Goal: Information Seeking & Learning: Learn about a topic

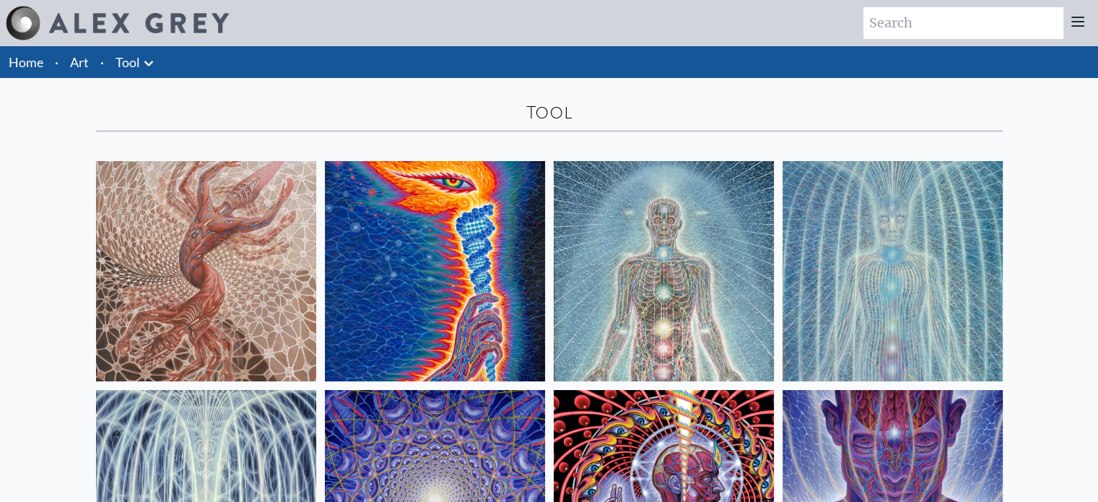
click at [927, 26] on input "search" at bounding box center [963, 23] width 200 height 32
type input "tool"
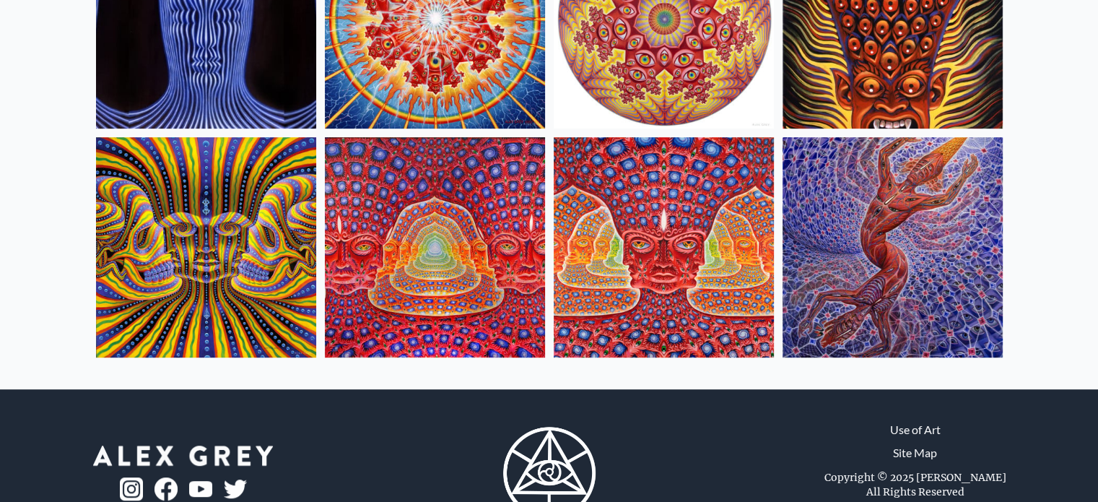
scroll to position [716, 0]
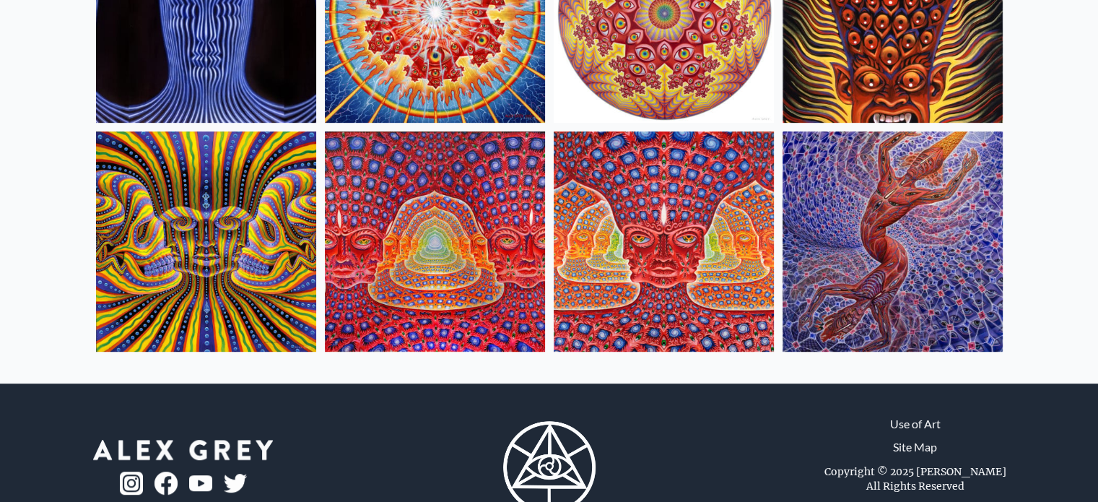
click at [918, 215] on img at bounding box center [892, 241] width 220 height 220
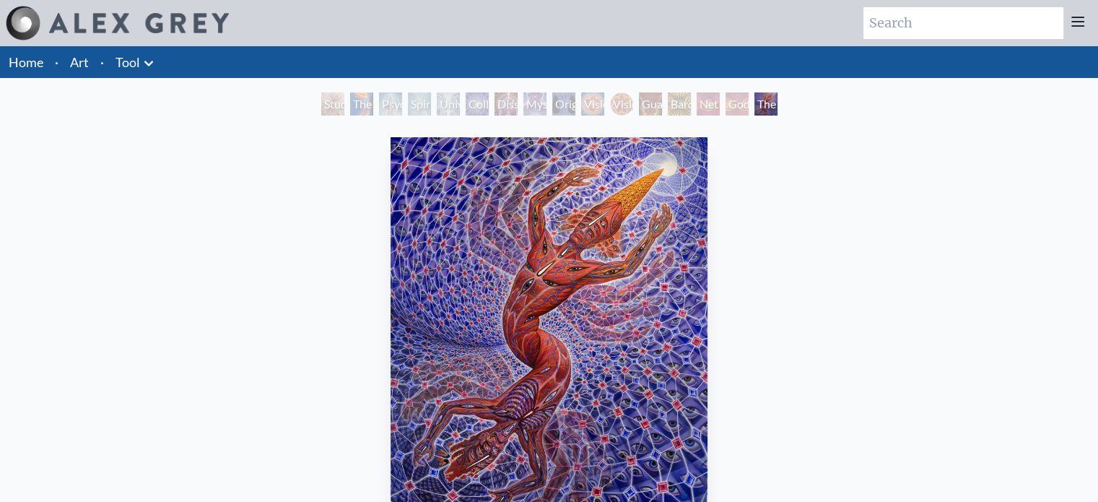
click at [512, 100] on div "Dissectional Art for Tool's Lateralus CD" at bounding box center [505, 103] width 23 height 23
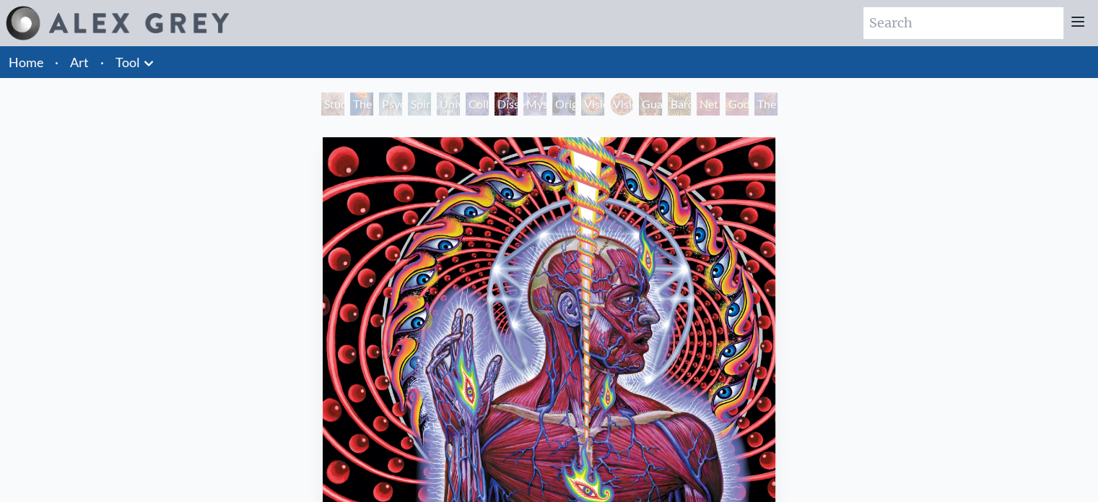
click at [523, 105] on div "Mystic Eye" at bounding box center [534, 103] width 23 height 23
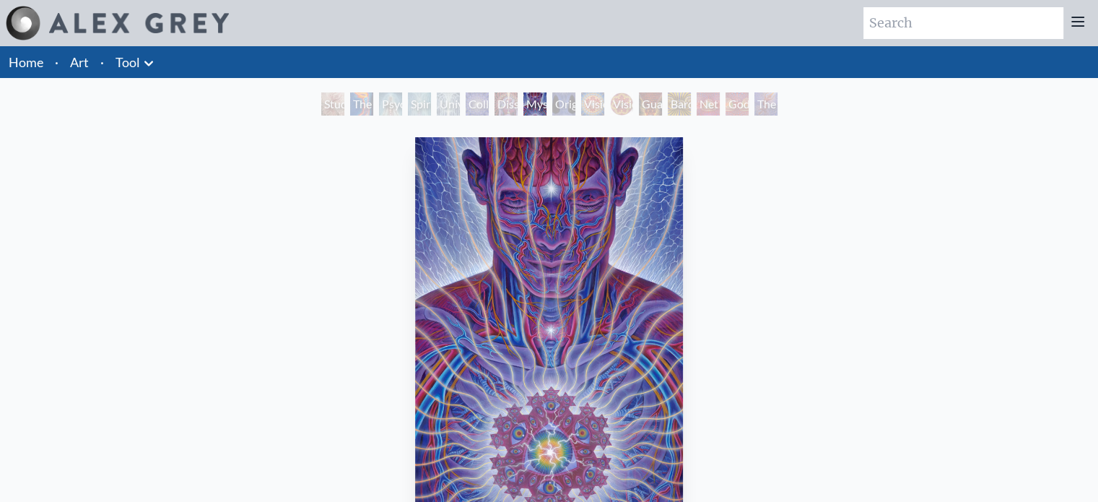
click at [725, 103] on div "Godself" at bounding box center [736, 103] width 23 height 23
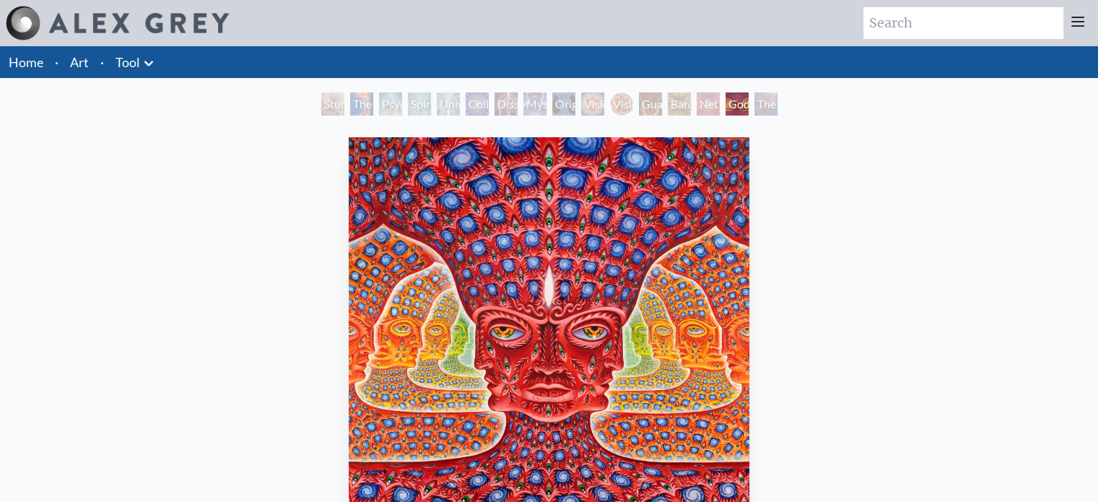
click at [704, 102] on div "Net of Being" at bounding box center [708, 103] width 23 height 23
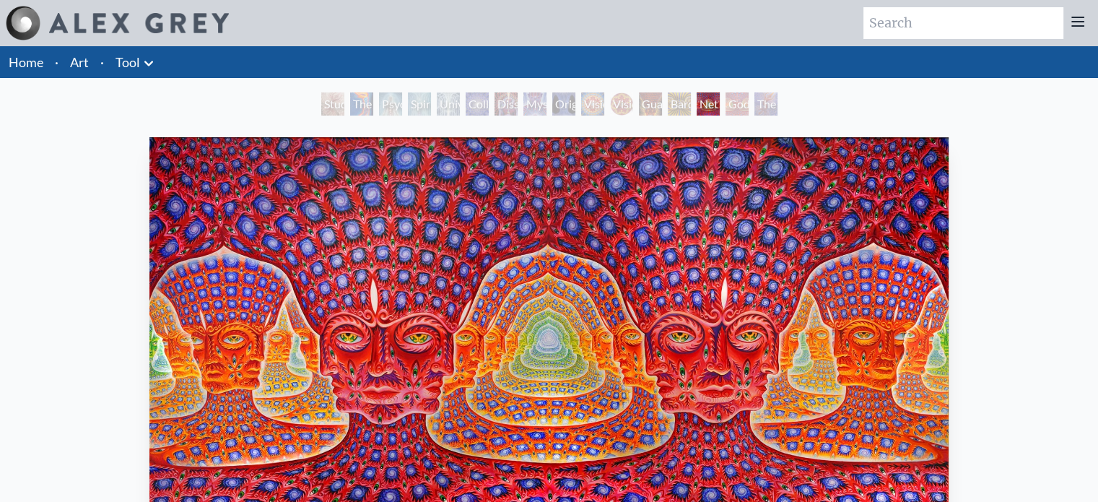
click at [660, 105] on div "Guardian of Infinite Vision" at bounding box center [650, 103] width 23 height 23
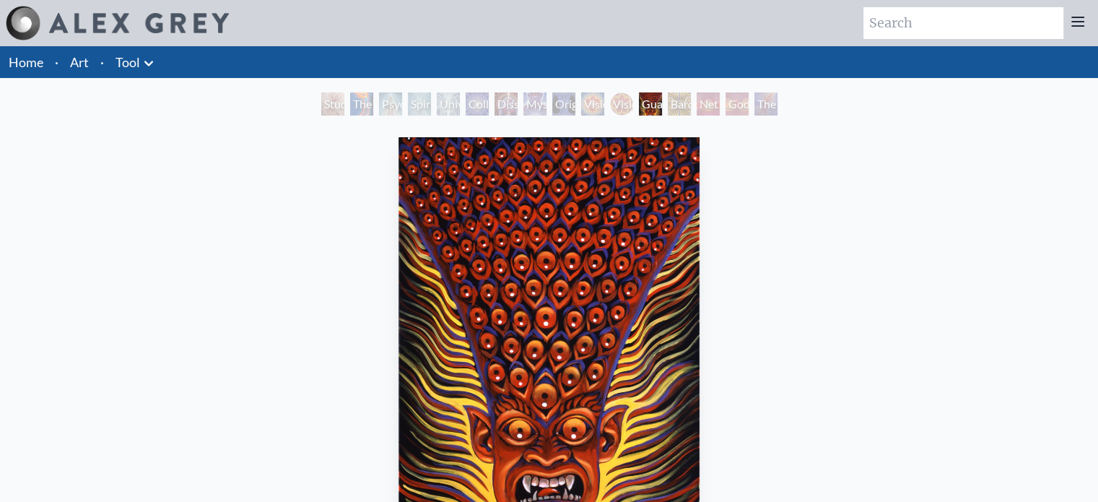
click at [612, 109] on div "Vision Crystal Tondo" at bounding box center [621, 103] width 23 height 23
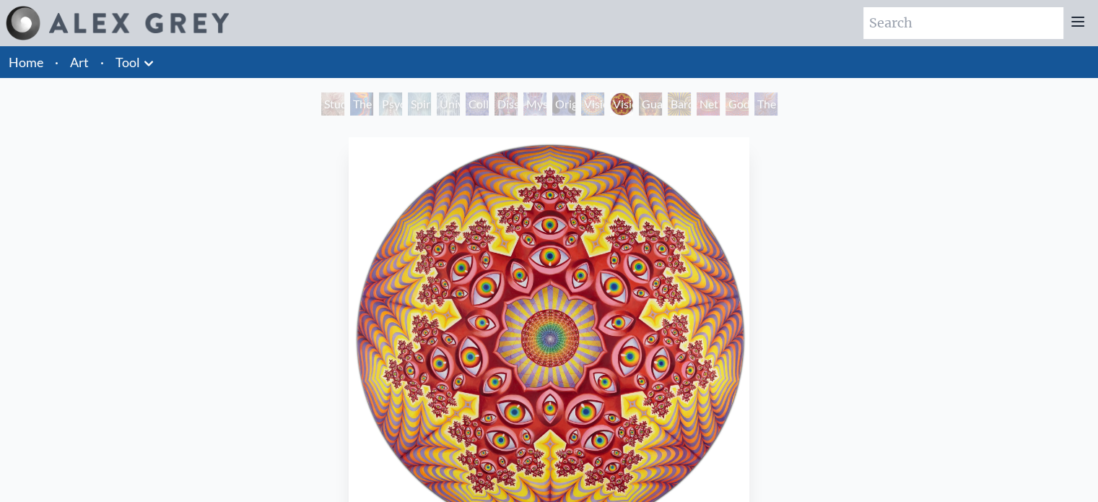
click at [552, 101] on div "Original Face" at bounding box center [563, 103] width 23 height 23
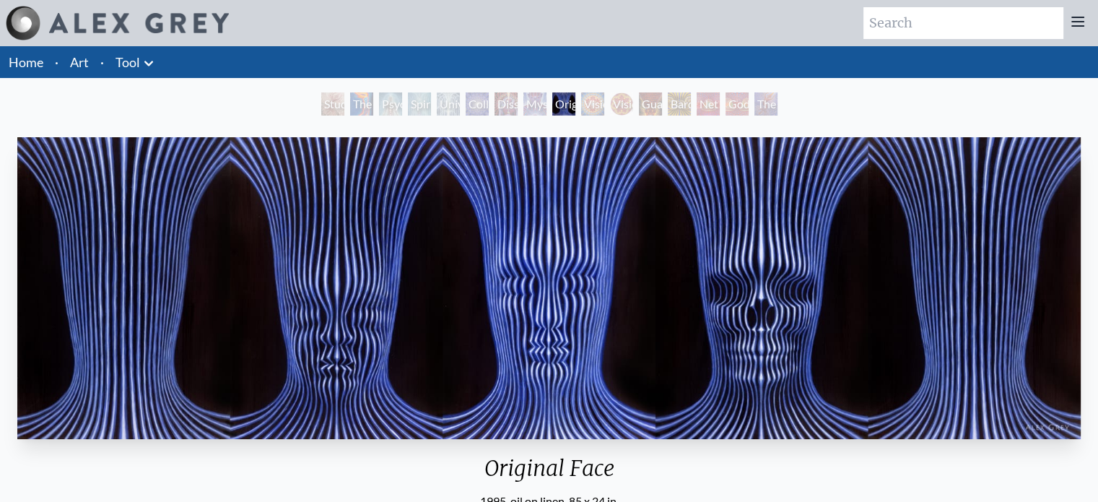
click at [494, 100] on div "Dissectional Art for Tool's Lateralus CD" at bounding box center [505, 103] width 23 height 23
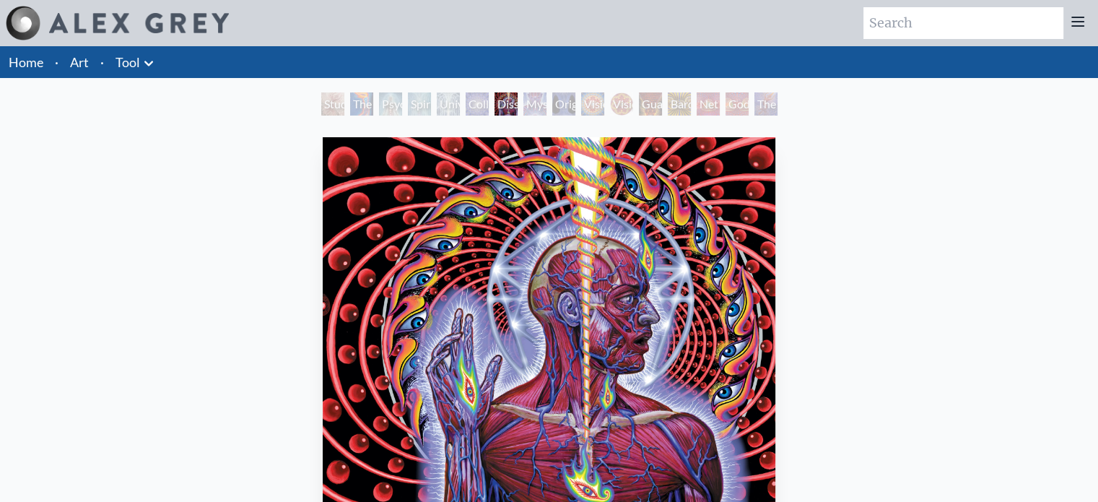
click at [471, 92] on div "Collective Vision" at bounding box center [477, 103] width 23 height 23
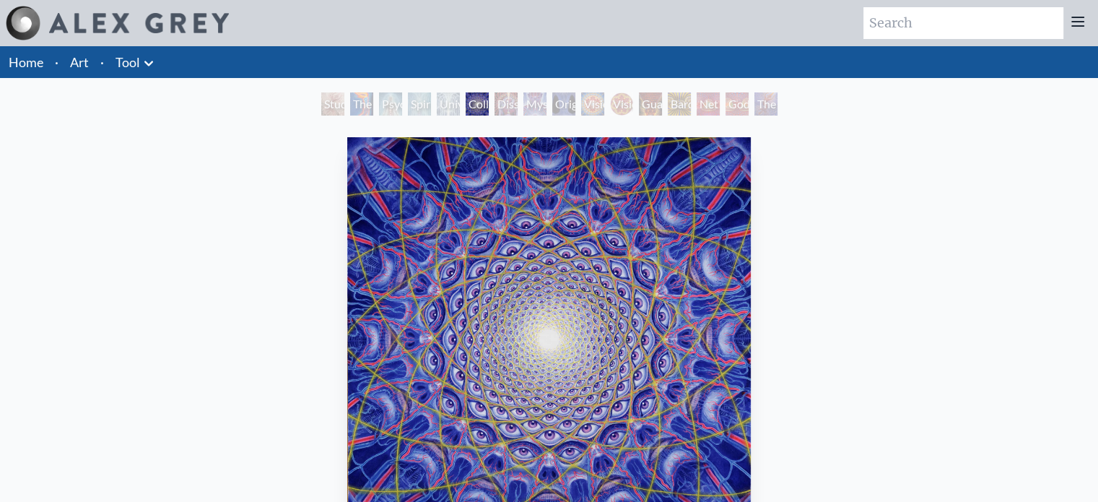
click at [418, 98] on div "Spiritual Energy System" at bounding box center [419, 103] width 23 height 23
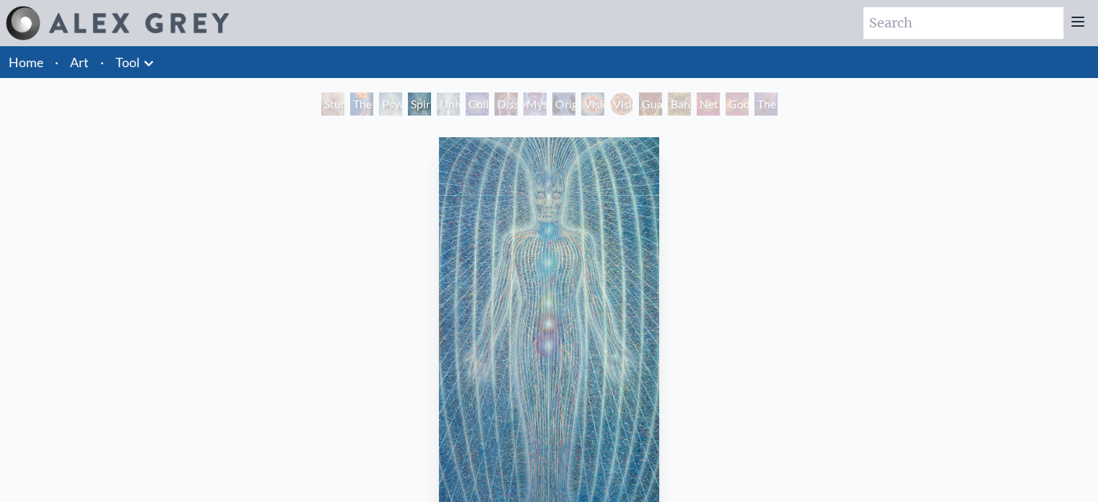
click at [414, 105] on div "Spiritual Energy System" at bounding box center [419, 103] width 23 height 23
click at [466, 105] on div "Collective Vision" at bounding box center [477, 103] width 23 height 23
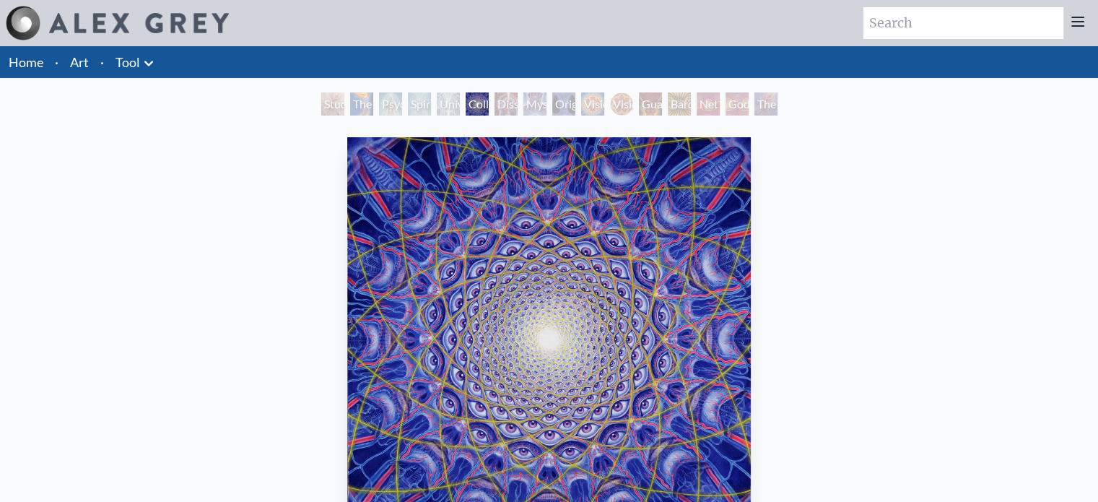
click at [318, 102] on div "Study for the Great Turn The Torch Psychic Energy System Spiritual Energy Syste…" at bounding box center [549, 105] width 462 height 27
click at [326, 97] on div "Study for the Great Turn" at bounding box center [332, 103] width 23 height 23
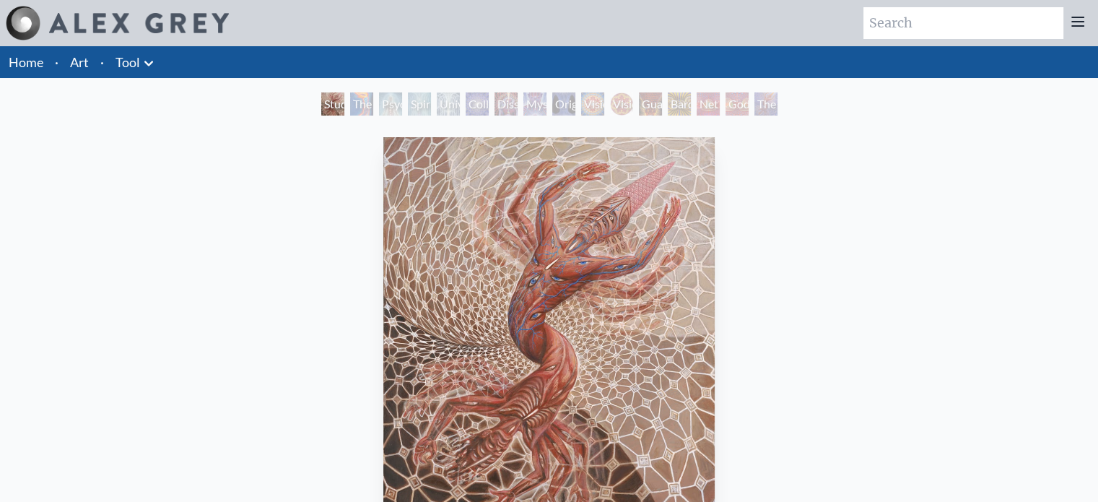
click at [362, 375] on div "Study for the Great Turn 2020, oil on linen, 20 x 24 in. Visit the CoSM Shop" at bounding box center [549, 422] width 1075 height 582
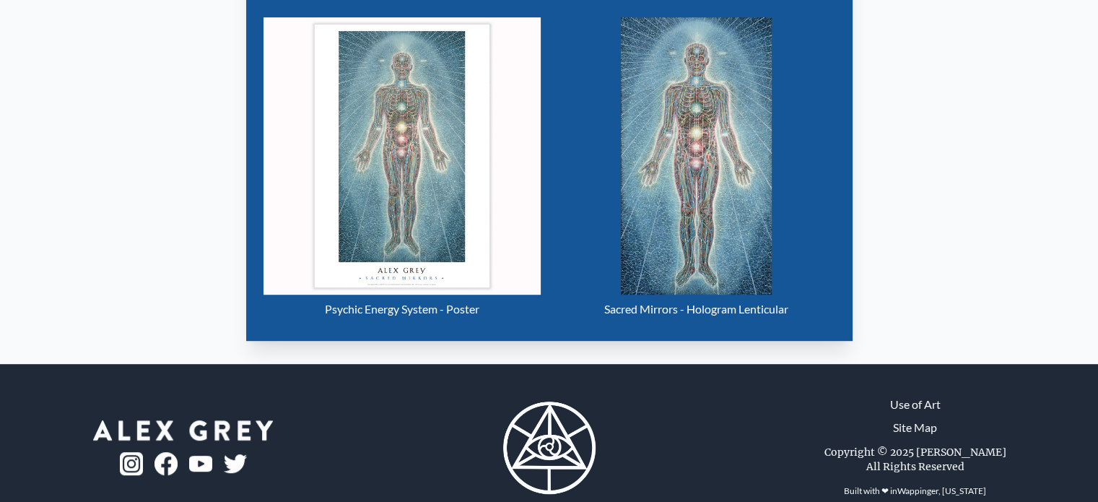
scroll to position [713, 0]
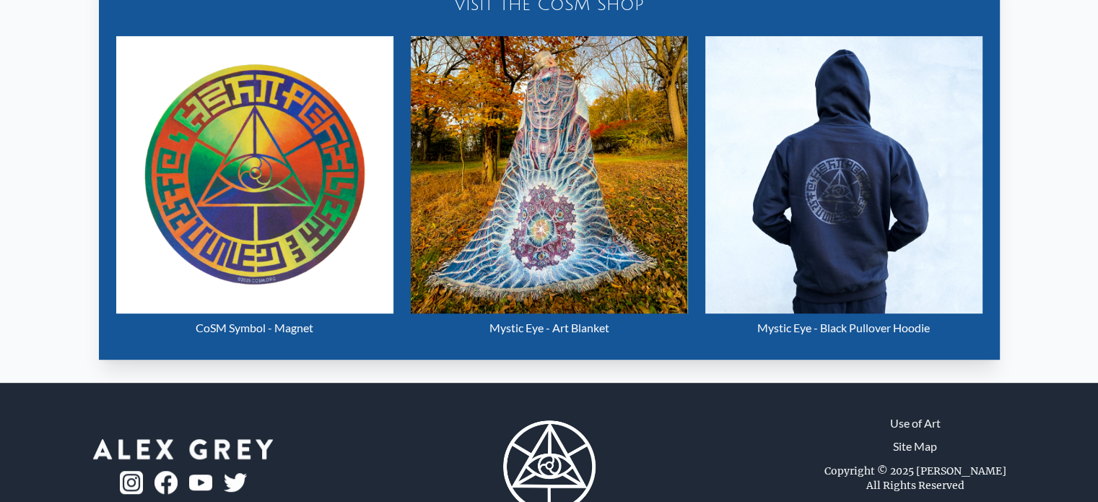
scroll to position [713, 0]
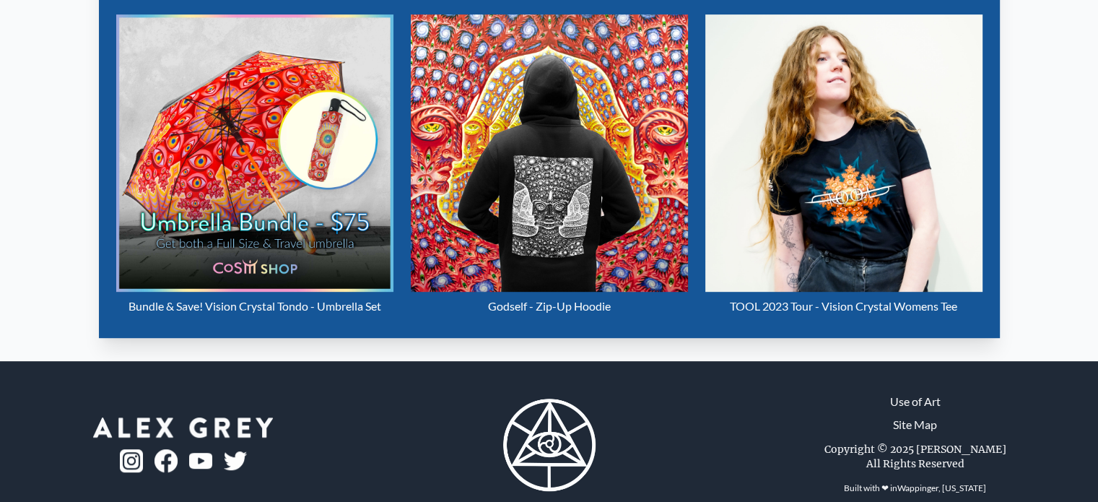
scroll to position [713, 0]
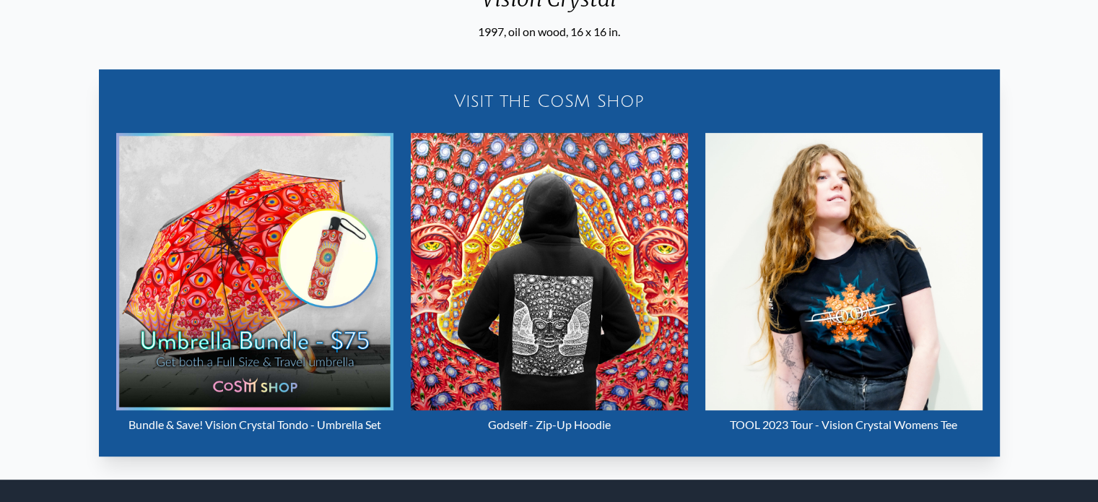
scroll to position [580, 0]
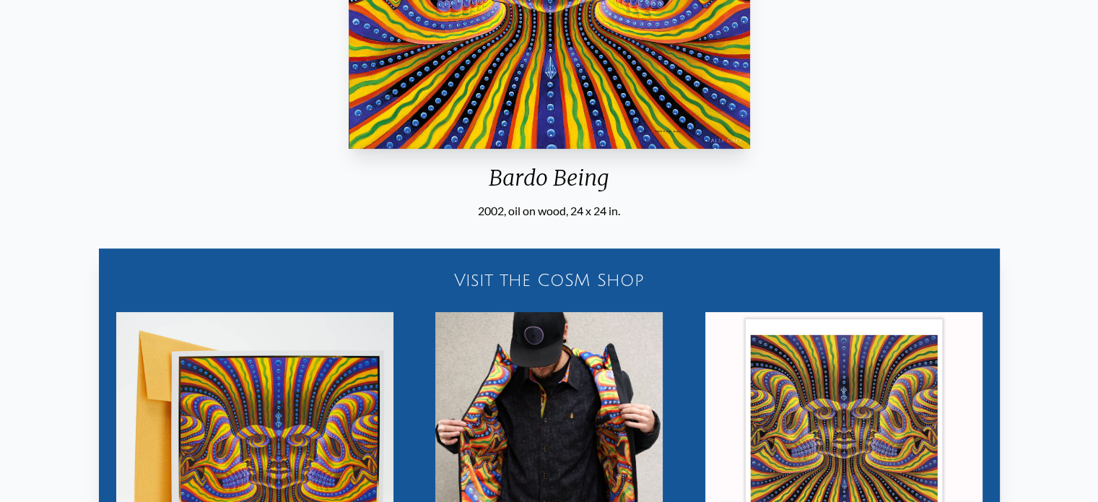
scroll to position [580, 0]
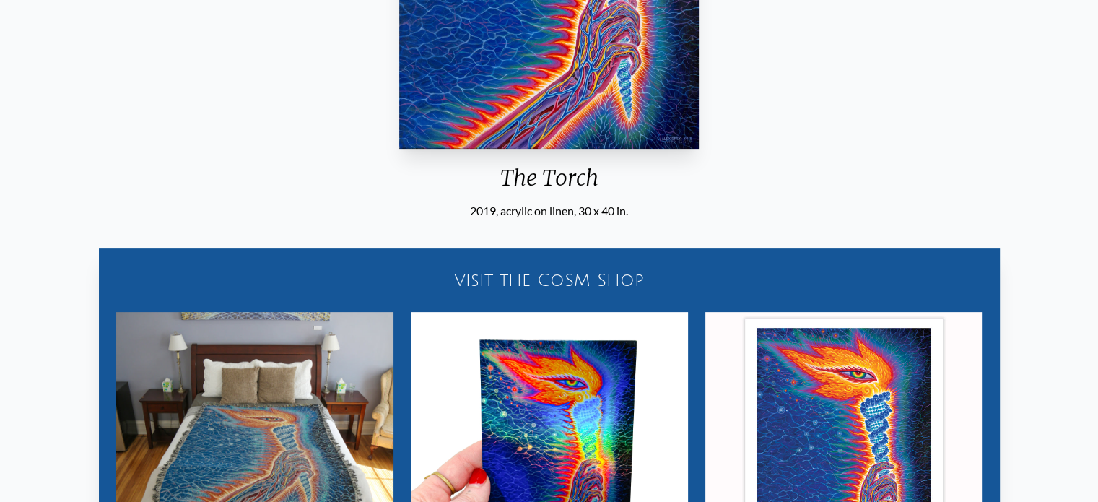
scroll to position [580, 0]
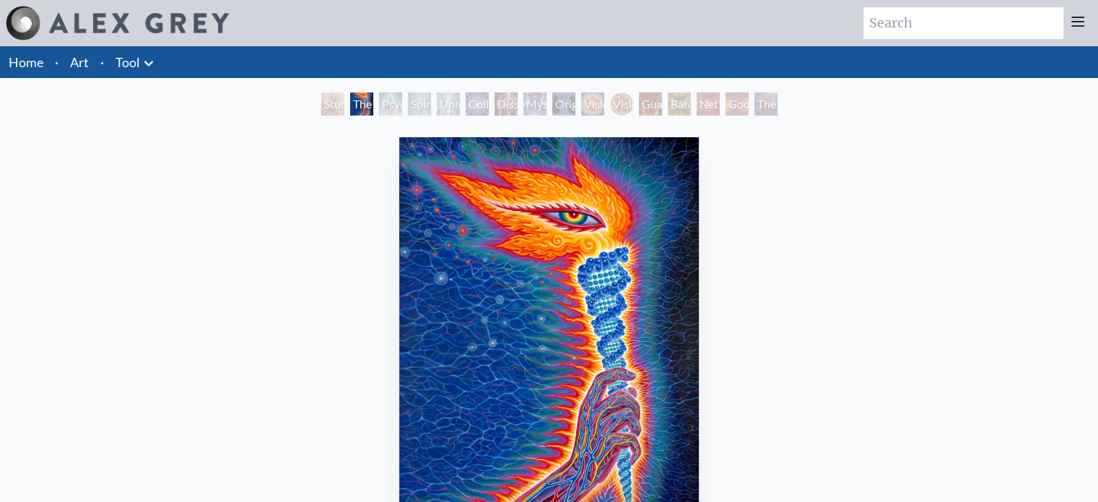
click at [125, 57] on link "Tool" at bounding box center [127, 62] width 25 height 20
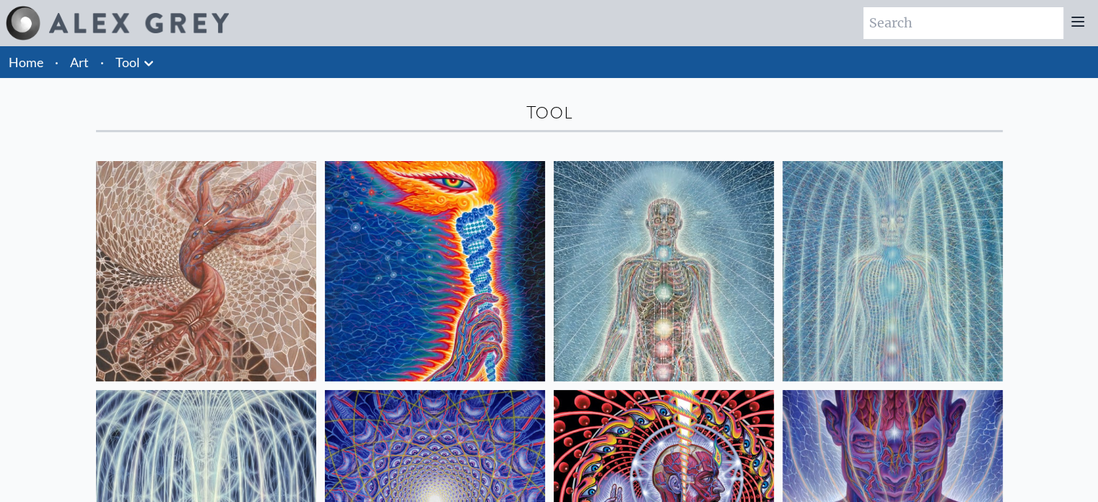
click at [92, 56] on li "Art" at bounding box center [79, 62] width 30 height 32
click at [92, 55] on li "Art" at bounding box center [79, 62] width 30 height 32
click at [38, 61] on link "Home" at bounding box center [26, 62] width 35 height 16
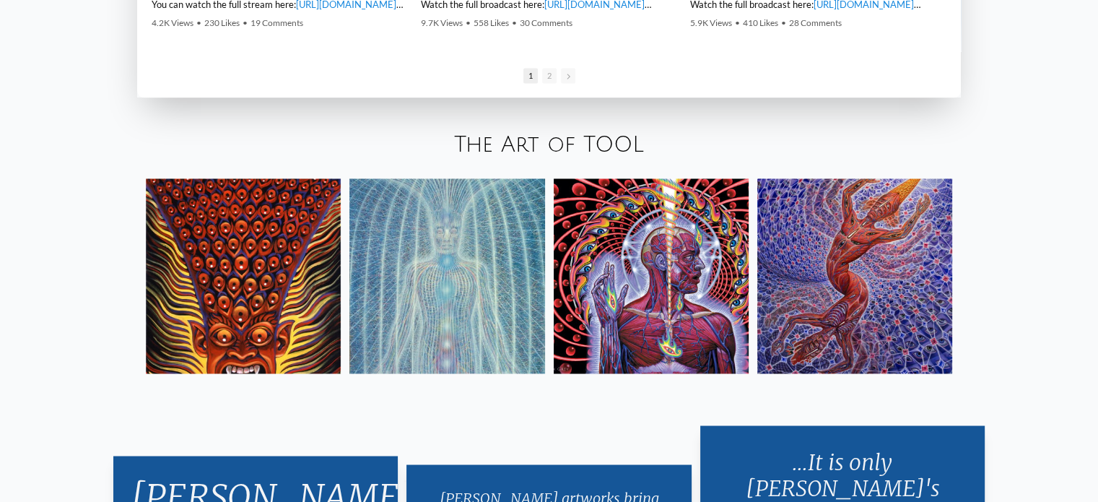
scroll to position [2440, 0]
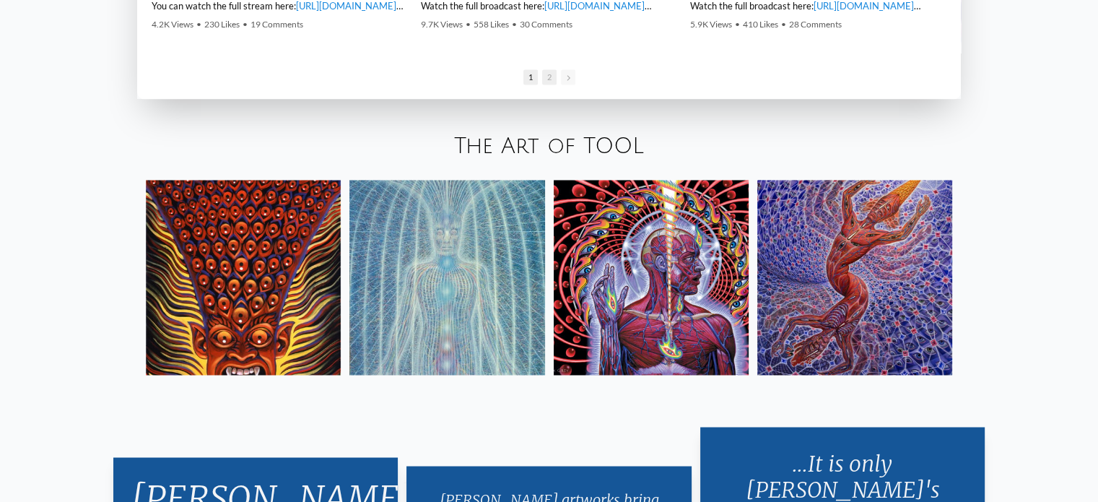
click at [550, 83] on span "2" at bounding box center [549, 76] width 14 height 15
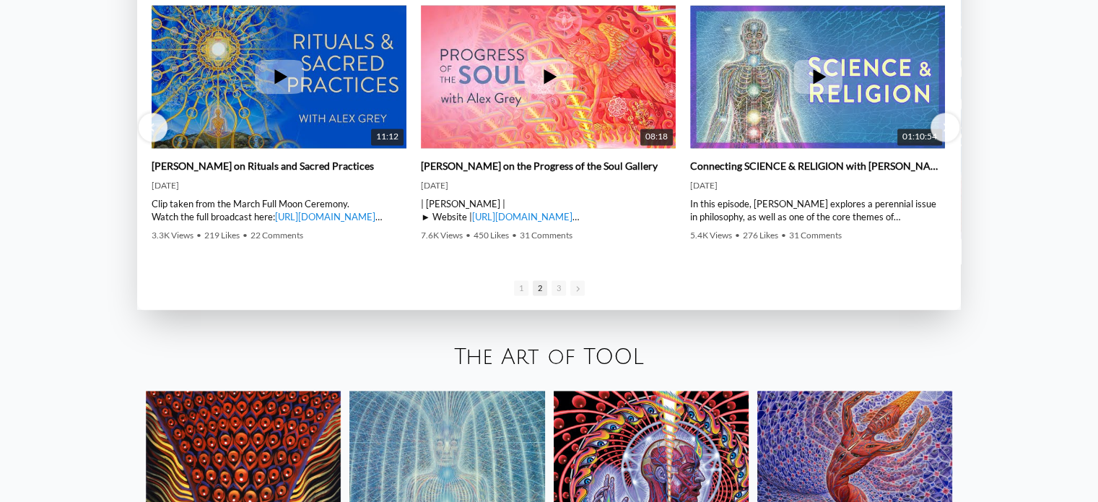
scroll to position [2239, 0]
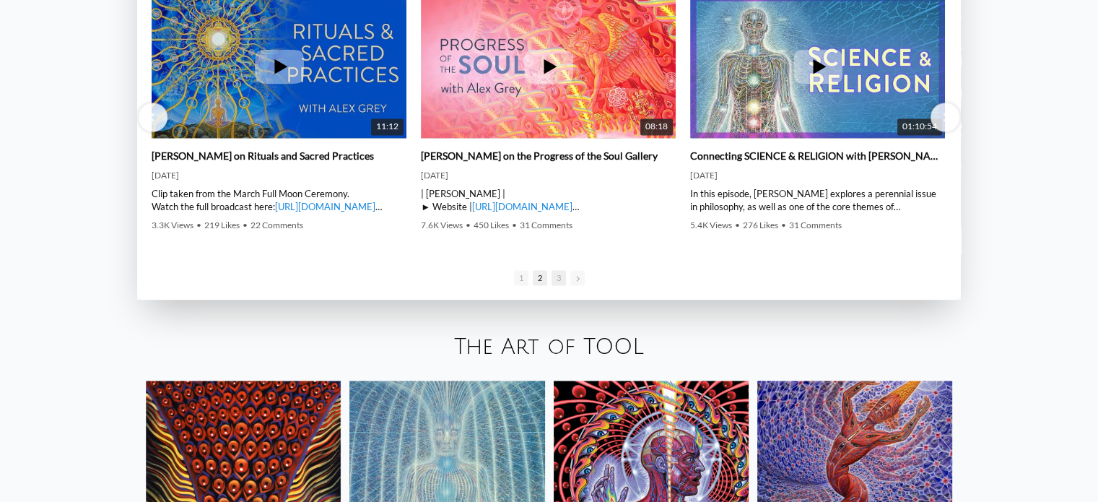
click at [556, 276] on span "3" at bounding box center [558, 277] width 14 height 15
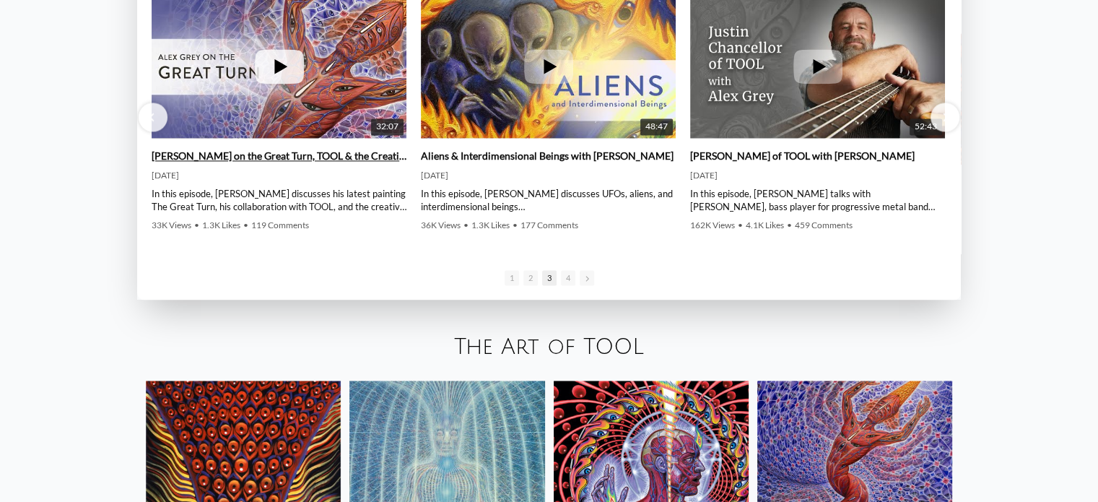
click at [266, 64] on icon at bounding box center [279, 66] width 49 height 35
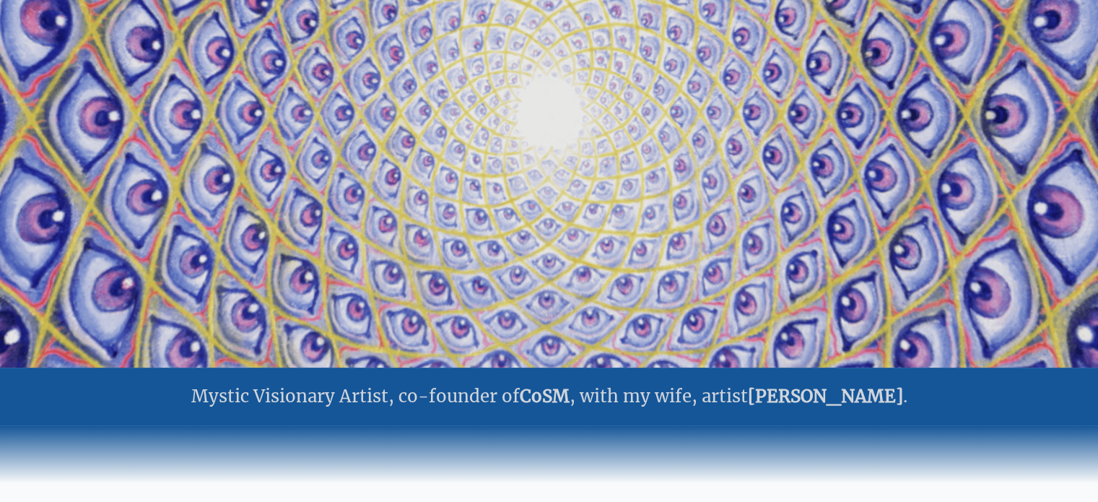
scroll to position [0, 0]
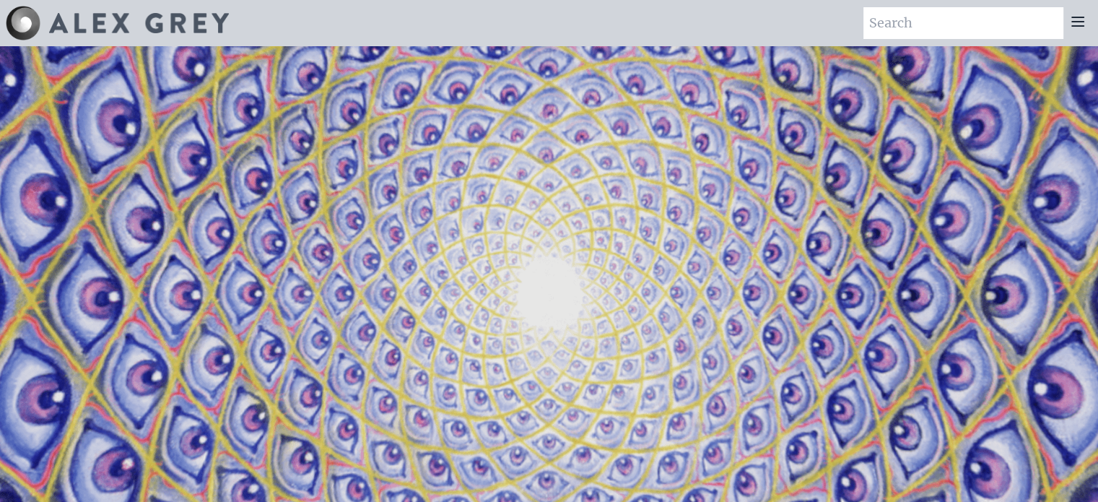
click at [960, 32] on input "search" at bounding box center [963, 23] width 200 height 32
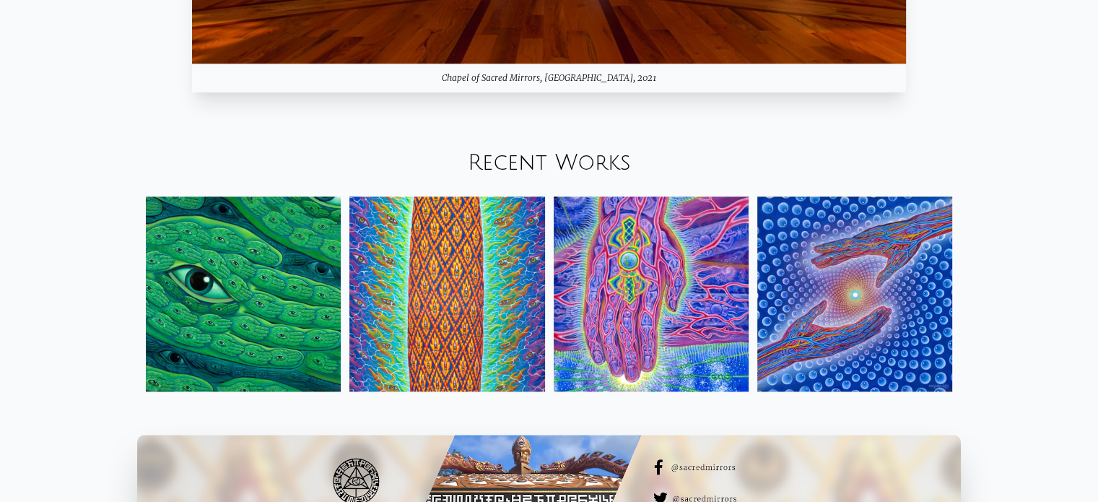
scroll to position [1599, 0]
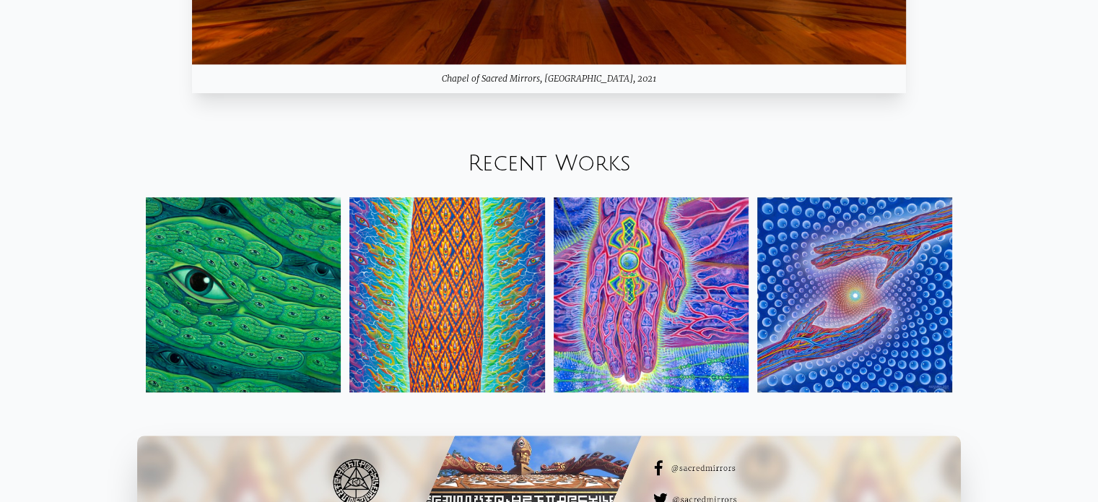
type input "t"
click at [663, 248] on img at bounding box center [651, 294] width 195 height 195
